Goal: Find specific page/section: Find specific page/section

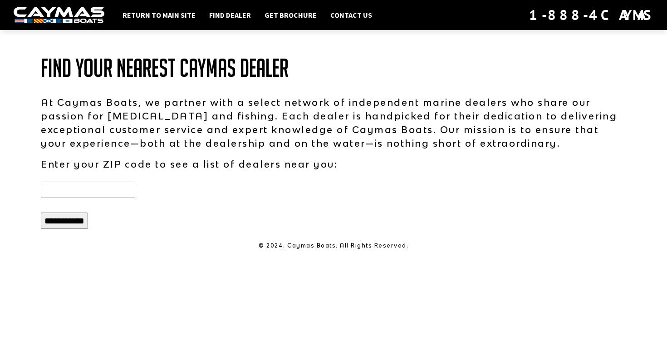
click at [105, 191] on input "text" at bounding box center [88, 189] width 94 height 16
type input "*****"
click at [74, 225] on input "**********" at bounding box center [64, 220] width 47 height 16
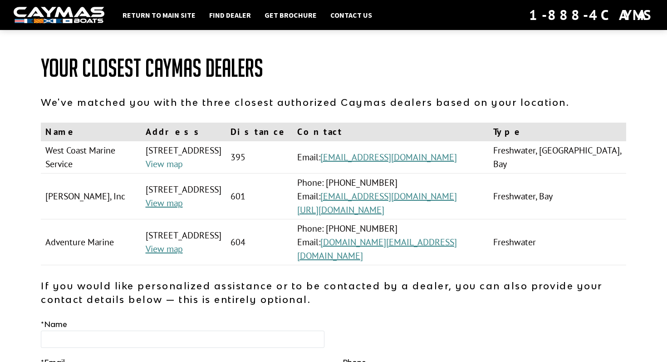
click at [162, 170] on link "View map" at bounding box center [164, 164] width 37 height 12
